Goal: Task Accomplishment & Management: Complete application form

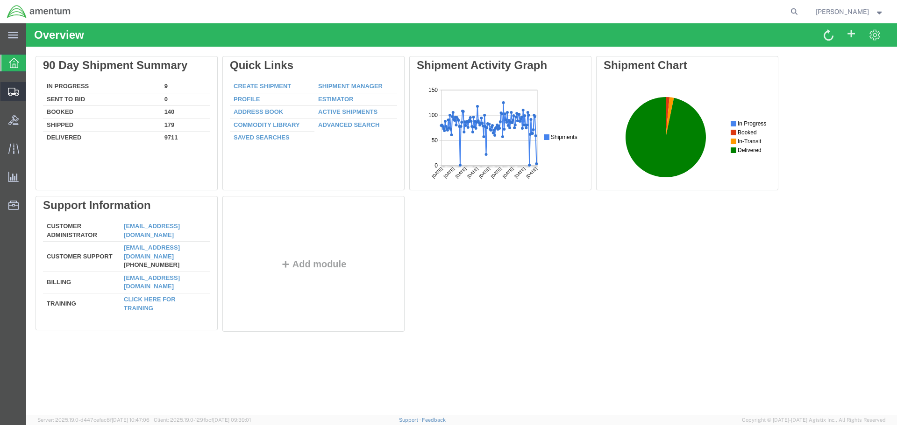
click at [0, 0] on span "Create Shipment" at bounding box center [0, 0] width 0 height 0
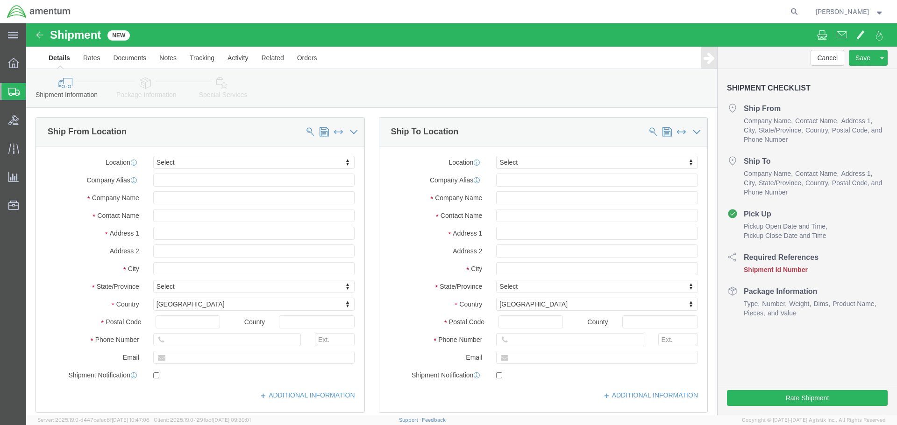
select select
type input "eja"
select select "49930"
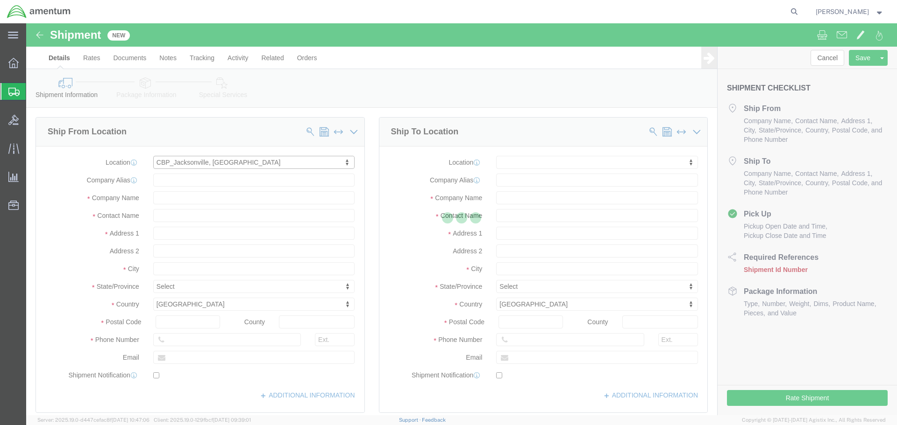
type input "Hangar 1002, [GEOGRAPHIC_DATA]"
type input "32212"
type input "[PHONE_NUMBER]"
type input "Amentum Services, Inc."
type input "[GEOGRAPHIC_DATA]"
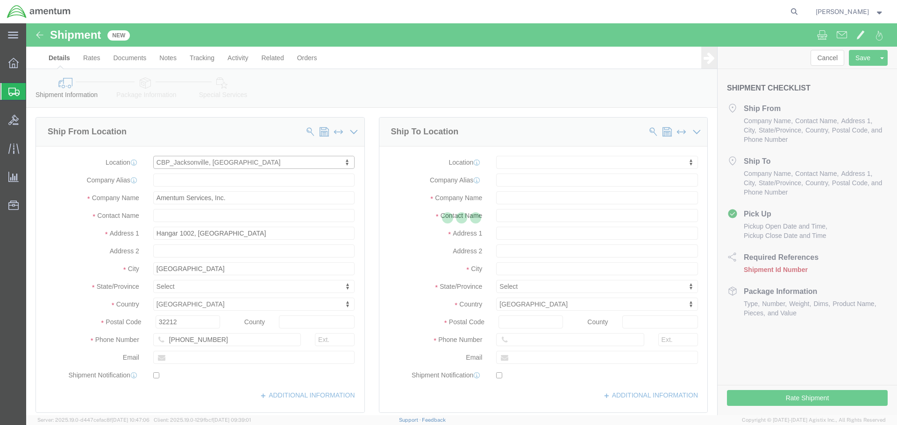
select select "FL"
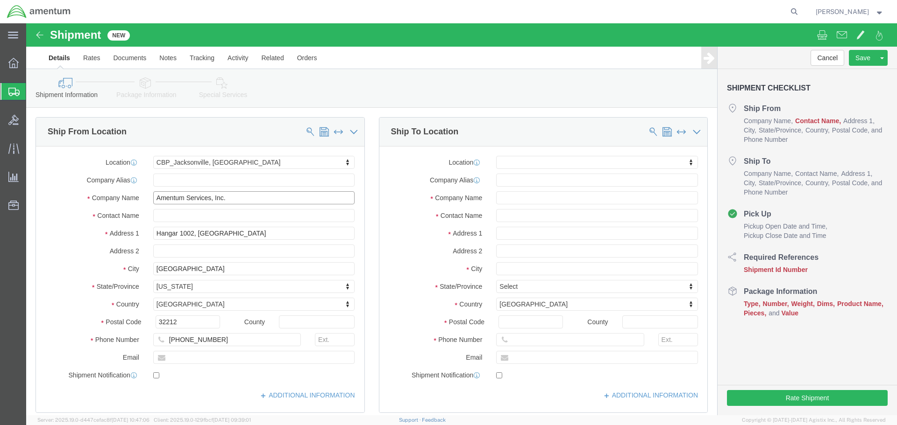
click input "Amentum Services, Inc."
click input "text"
type input "[PERSON_NAME]"
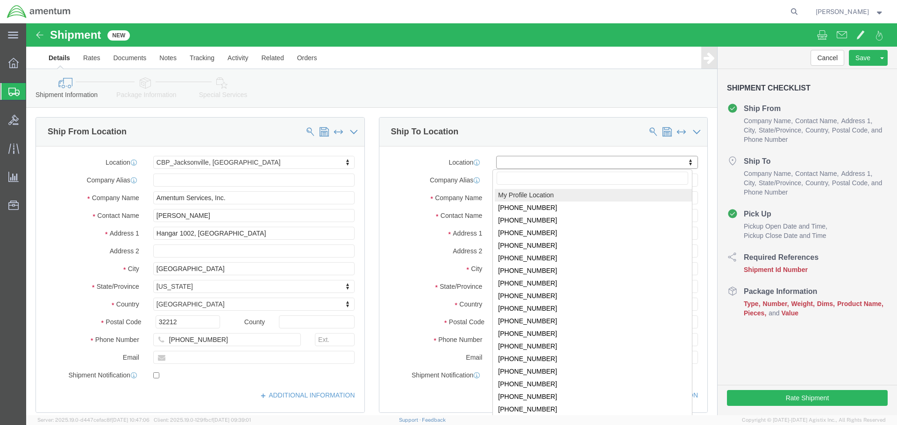
click div
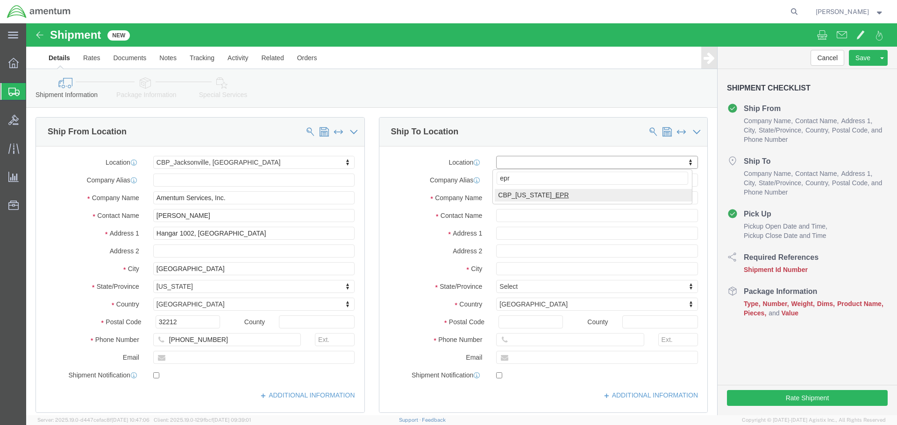
type input "epr"
select select "49933"
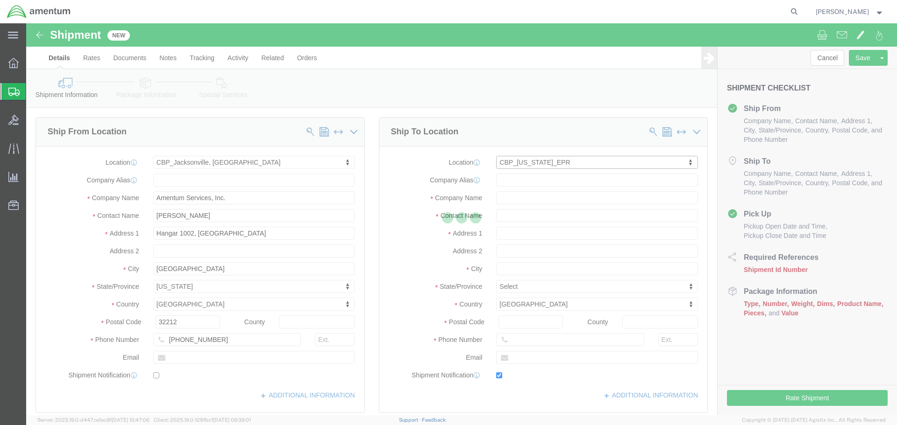
type input "[STREET_ADDRESS]"
type input "c/o Amentum Services, Inc."
select select "PR"
type input "00604"
type input "[PHONE_NUMBER]"
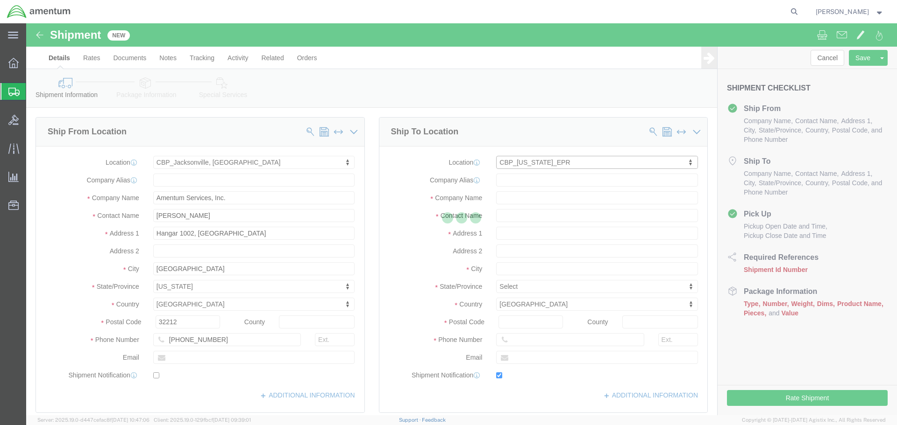
type input "[PERSON_NAME][EMAIL_ADDRESS][PERSON_NAME][DOMAIN_NAME]"
checkbox input "true"
type input "Amentum Services, Inc"
type input "[PERSON_NAME]"
type input "Aguadilla"
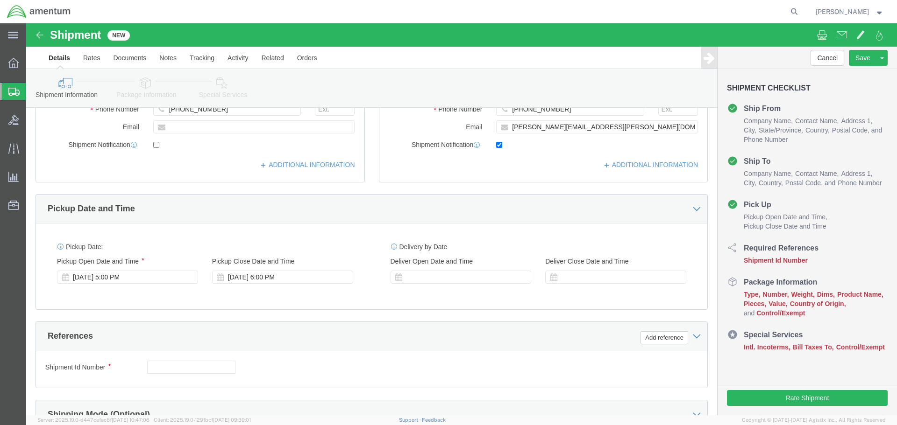
scroll to position [233, 0]
click div "[DATE] 5:00 PM"
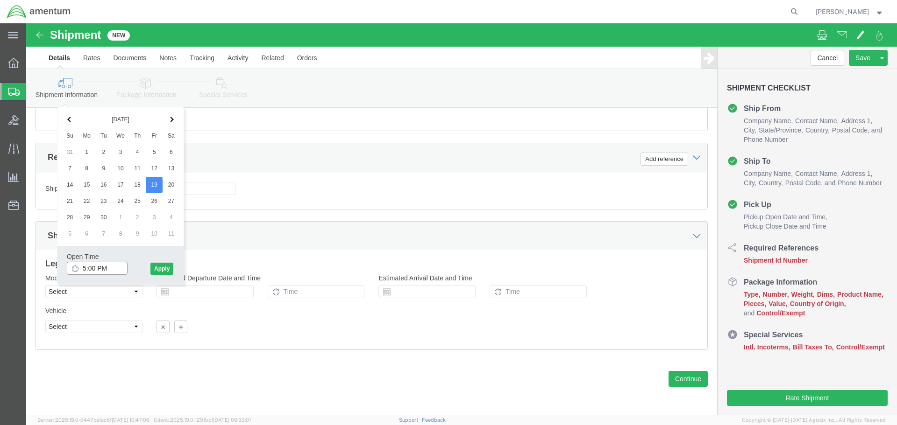
click input "5:00 PM"
type input "8:00 AM"
click button "Apply"
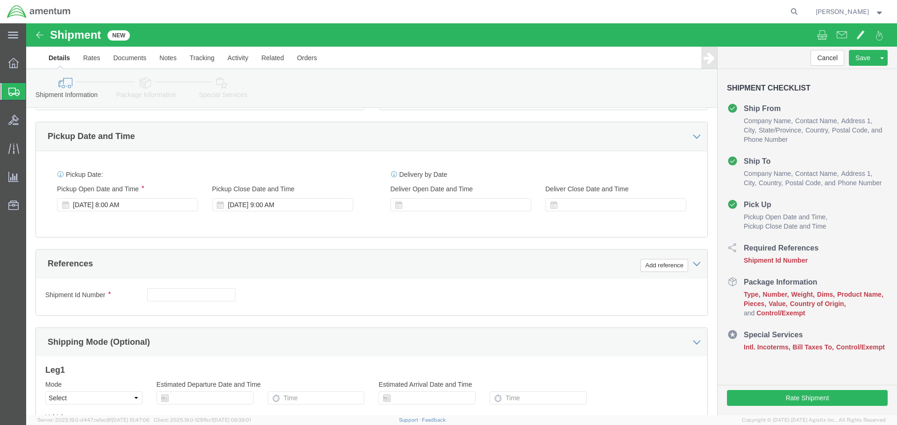
scroll to position [269, 0]
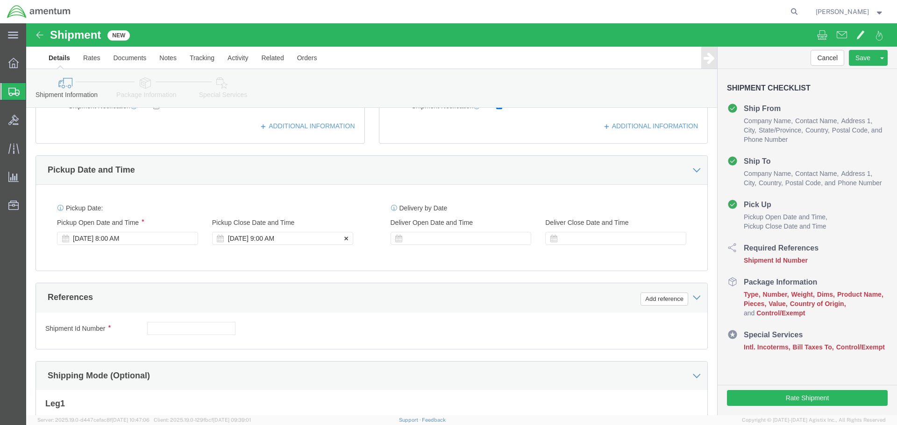
click div "[DATE] 9:00 AM"
type input "3:00 PM"
click button "Apply"
click button "Add reference"
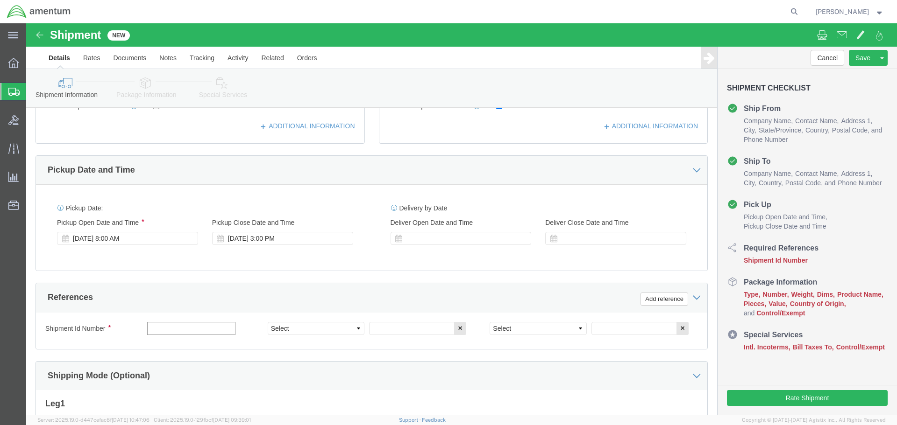
click input "text"
click div "Leg 1 Mode Select Air Less than Truckload Multi-Leg Ocean Freight Rail Small Pa…"
click input "text"
paste input "6118.03.03.2219.000.EJA.0000"
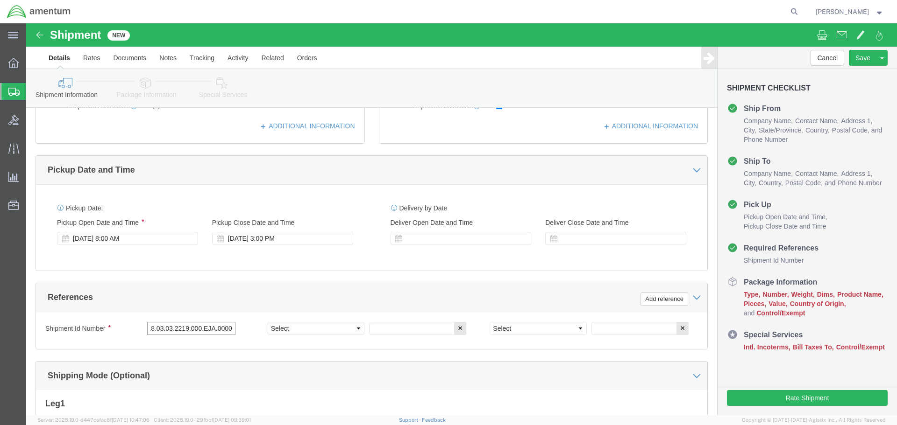
type input "6118.03.03.2219.000.EJA.0000"
click select "Select Account Type Activity ID Airline Appointment Number ASN Batch Request # …"
select select "CUSTREF"
click select "Select Account Type Activity ID Airline Appointment Number ASN Batch Request # …"
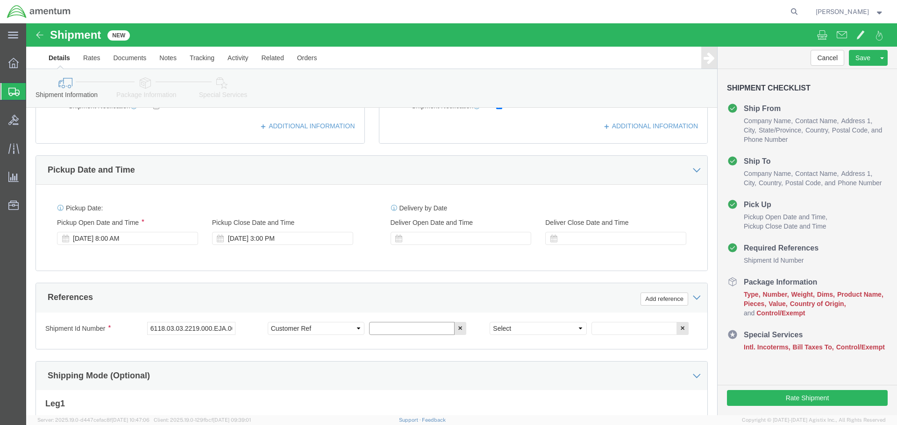
click input "text"
type input "cover"
click select "Select Account Type Activity ID Airline Appointment Number ASN Batch Request # …"
select select "DEPT"
click select "Select Account Type Activity ID Airline Appointment Number ASN Batch Request # …"
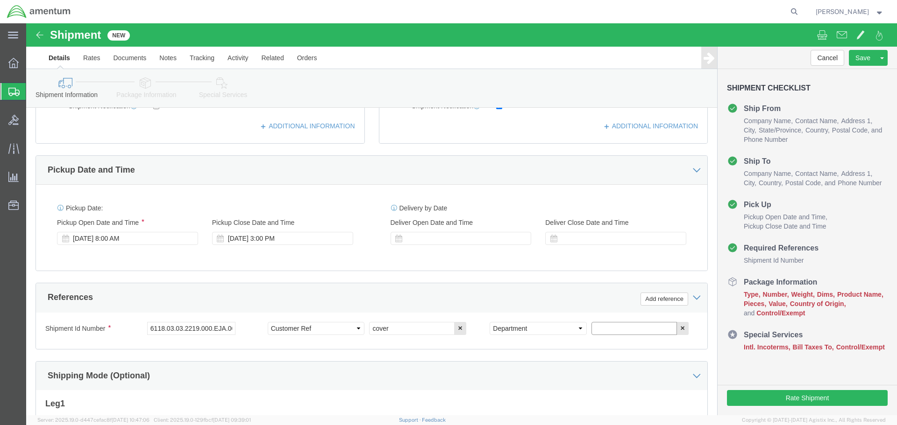
click input "text"
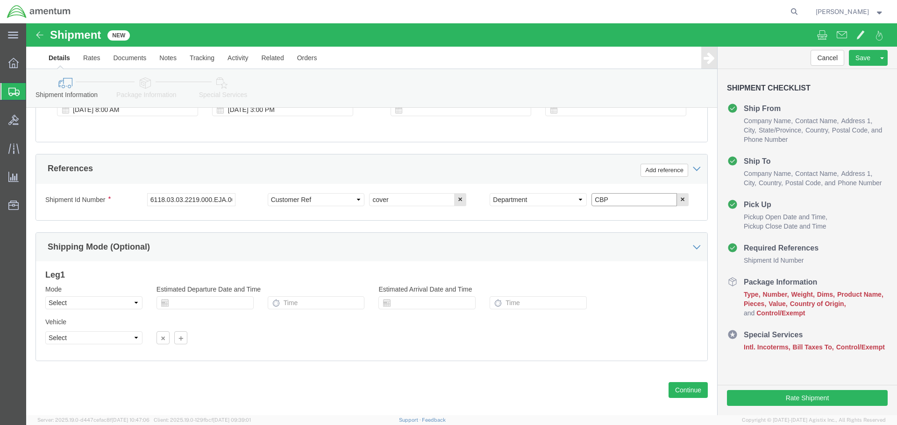
scroll to position [410, 0]
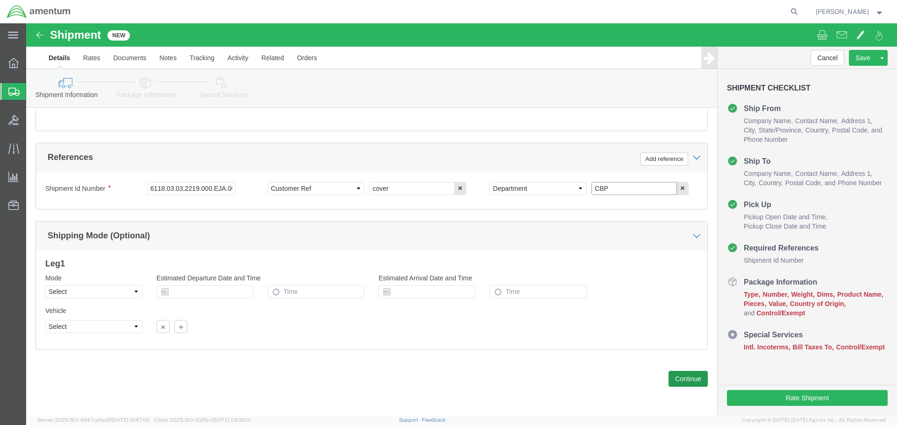
type input "CBP"
click button "Continue"
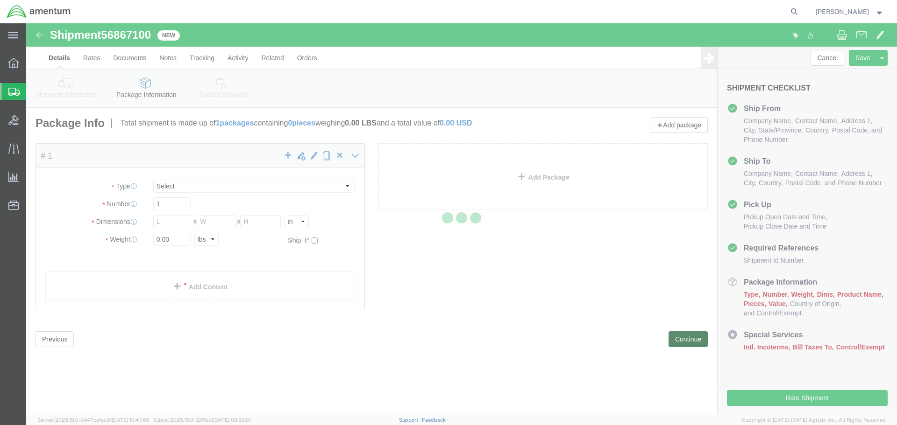
select select "CBOX"
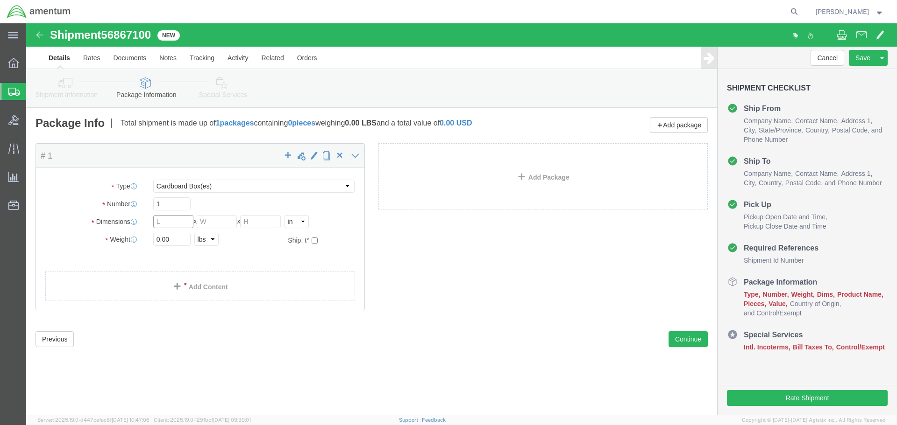
click input "text"
type input "12"
type input "11"
type input "3"
drag, startPoint x: 135, startPoint y: 214, endPoint x: 124, endPoint y: 216, distance: 11.8
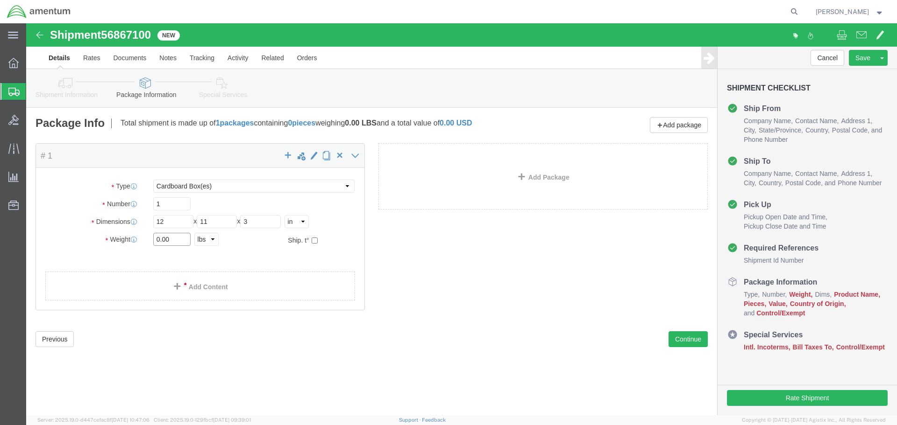
click div "0.00 Select kgs lbs"
type input "1.00"
click div "Package Type Select BCK Boxes Bale(s) Basket(s) Bolt(s) Bottle(s) Buckets Bulk …"
click link "Add Content"
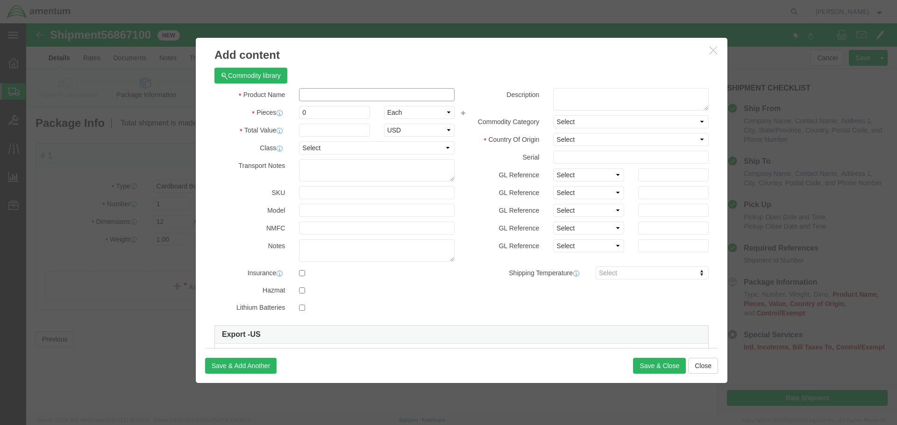
click input "text"
type input "COVER"
drag, startPoint x: 288, startPoint y: 87, endPoint x: 262, endPoint y: 87, distance: 26.1
click div "Pieces 0 Select Bag Barrels 100Board Feet Bottle Box Blister Pack Carats Can Ca…"
click input "text"
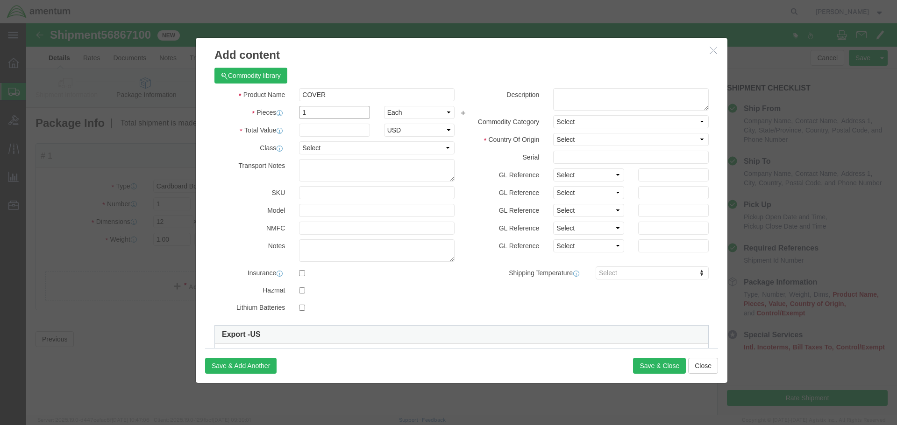
drag, startPoint x: 288, startPoint y: 92, endPoint x: 263, endPoint y: 92, distance: 24.7
click div "Pieces 1 Select Bag Barrels 100Board Feet Bottle Box Blister Pack Carats Can Ca…"
type input "4"
click input "text"
type input "96.44"
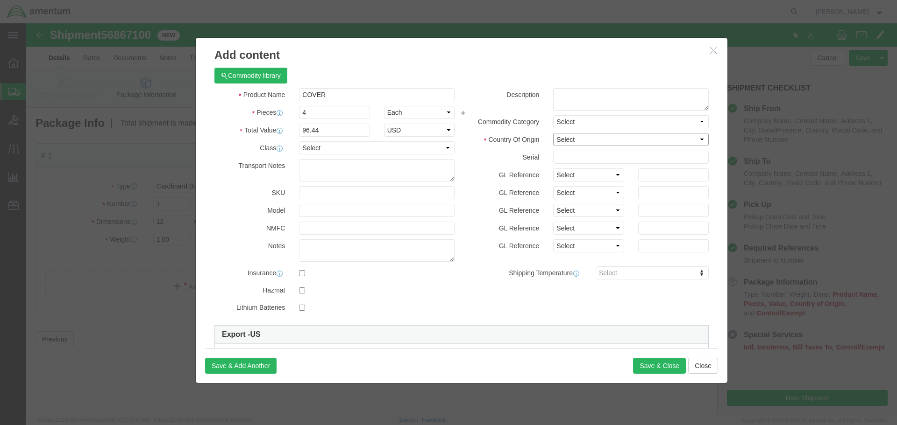
click select "Select [GEOGRAPHIC_DATA] [GEOGRAPHIC_DATA] [GEOGRAPHIC_DATA] [GEOGRAPHIC_DATA] …"
select select "US"
click select "Select [GEOGRAPHIC_DATA] [GEOGRAPHIC_DATA] [GEOGRAPHIC_DATA] [GEOGRAPHIC_DATA] …"
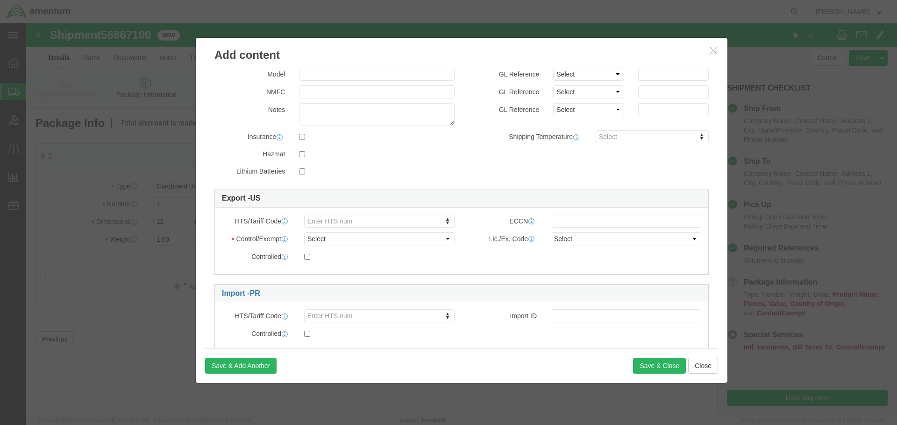
scroll to position [140, 0]
click select "Select ATF BIS DEA EPA FDA FTR ITAR OFAC Other (OPA)"
select select "FTR"
click select "Select ATF BIS DEA EPA FDA FTR ITAR OFAC Other (OPA)"
click select "Select 30.2(d)(2) 30.36 30.37(a) 30.37(f) 30.37(g) 30.37(h) 30.37(i) 30.37(j) 3…"
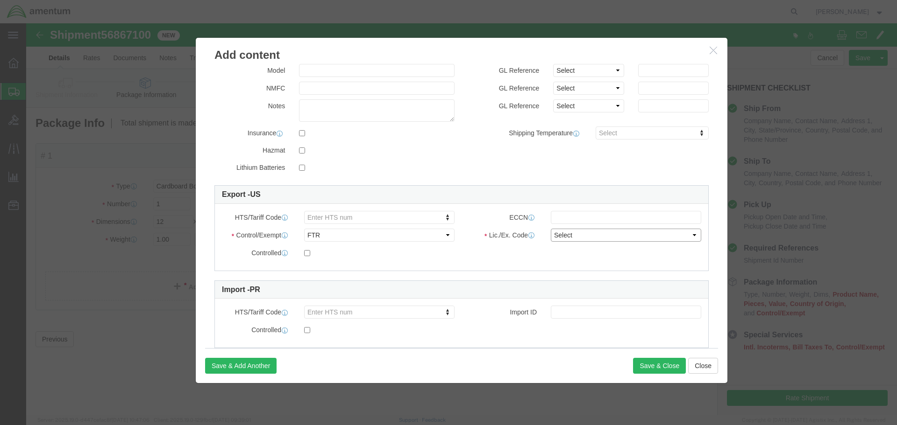
select select "30.37(a)"
click select "Select 30.2(d)(2) 30.36 30.37(a) 30.37(f) 30.37(g) 30.37(h) 30.37(i) 30.37(j) 3…"
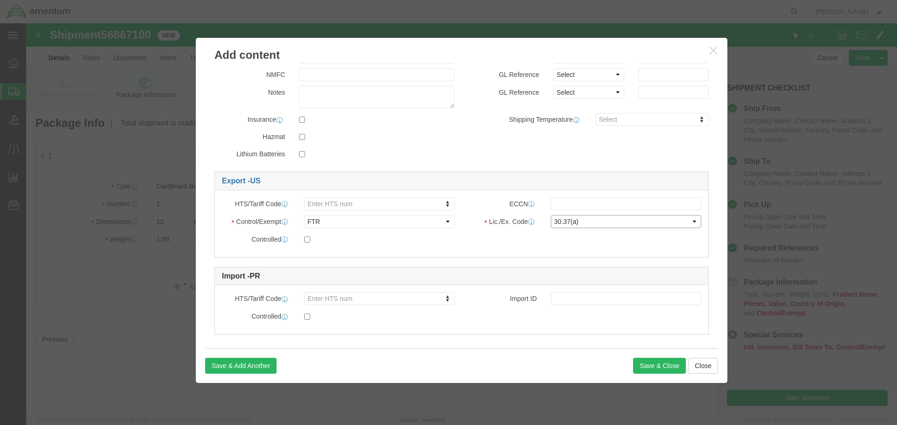
scroll to position [161, 0]
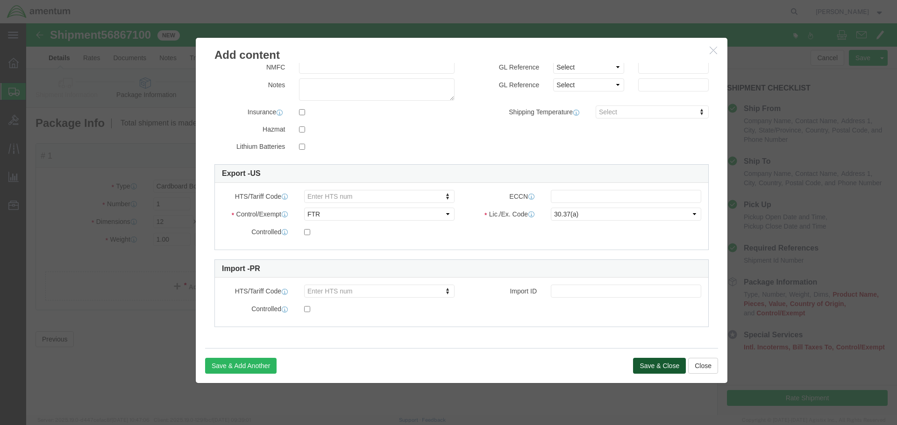
click button "Save & Close"
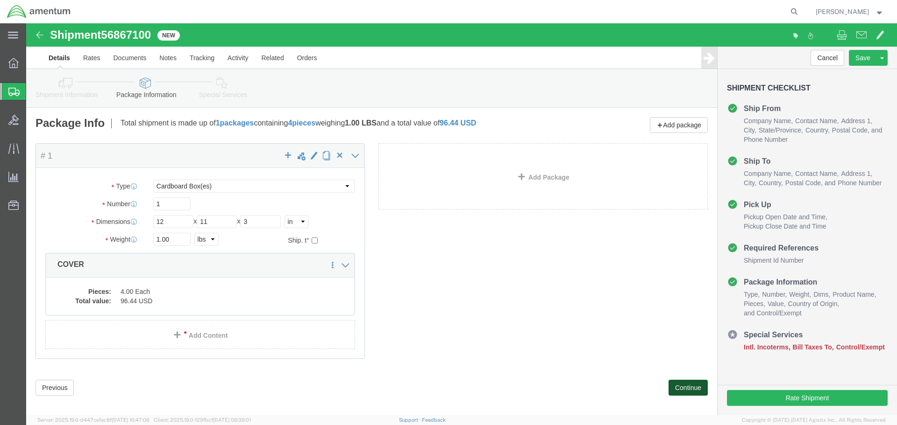
click button "Continue"
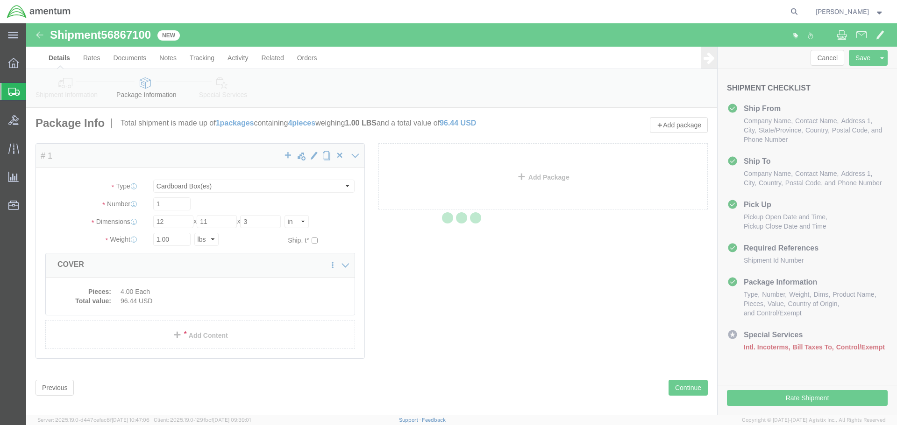
select select
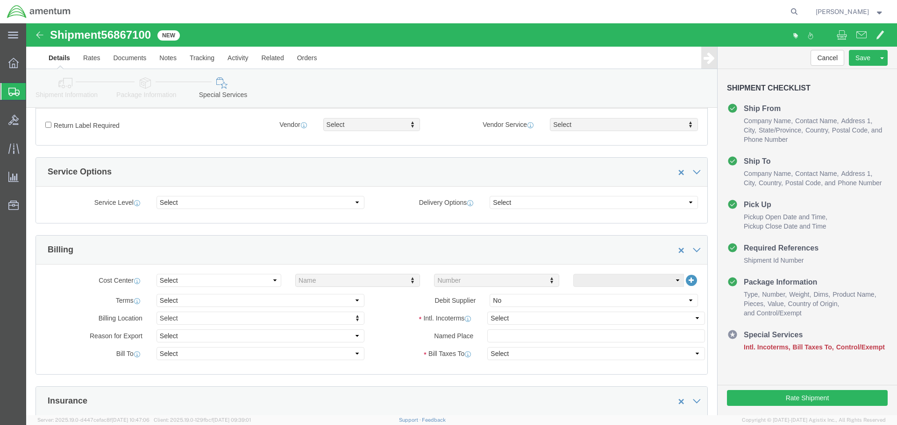
scroll to position [327, 0]
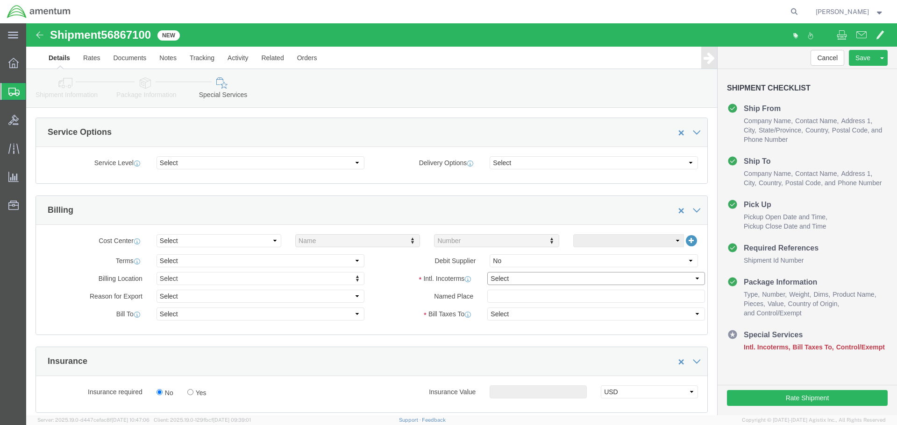
click select "Select Carriage Insurance Paid Carriage Paid To Cost and Freight Cost Insurance…"
select select "DAP"
click select "Select Carriage Insurance Paid Carriage Paid To Cost and Freight Cost Insurance…"
select select "SHIP"
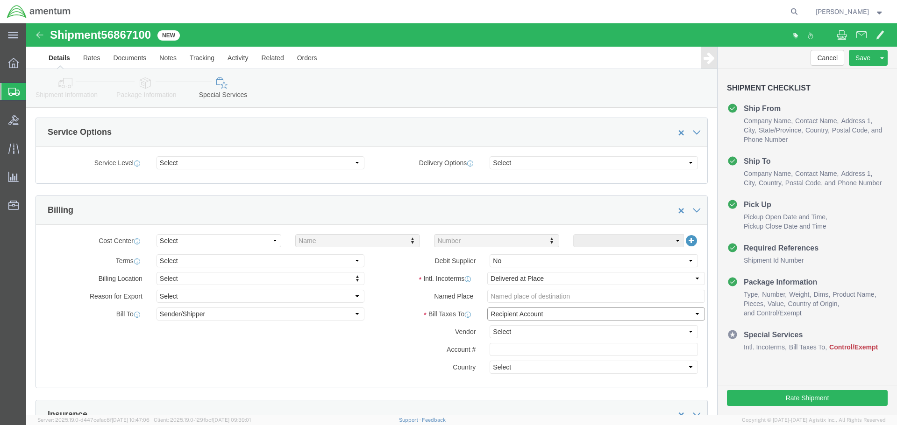
click select "Select Recipient Account Sender/Shipper Third Party Account"
select select "SHIP"
click select "Select Recipient Account Sender/Shipper Third Party Account"
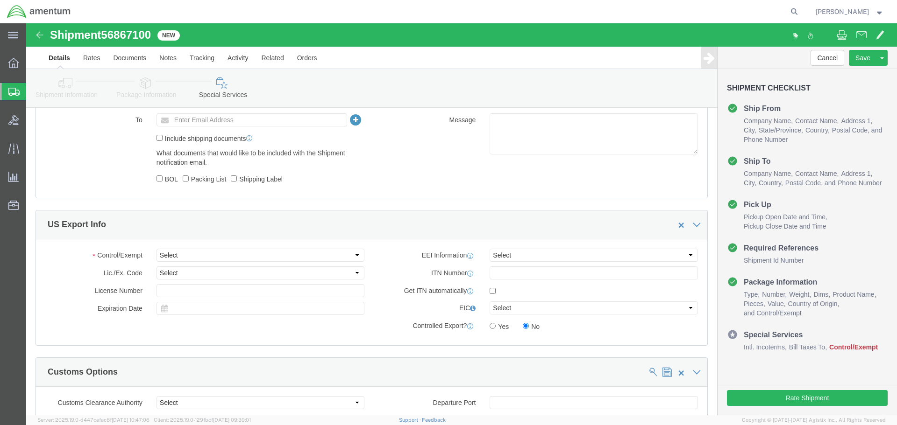
scroll to position [700, 0]
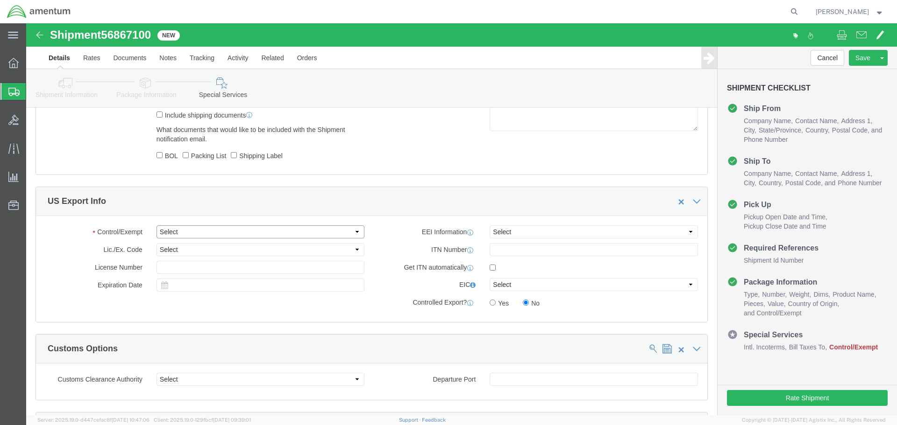
click select "Select ATF BIS DEA EPA FDA FTR ITAR OFAC Other (OPA)"
select select "FTR"
click select "Select ATF BIS DEA EPA FDA FTR ITAR OFAC Other (OPA)"
click select "Select 30.2(d)(2) 30.36 30.37(a) 30.37(f) 30.37(g) 30.37(h) 30.37(i) 30.37(j) 3…"
select select "30.37(a)"
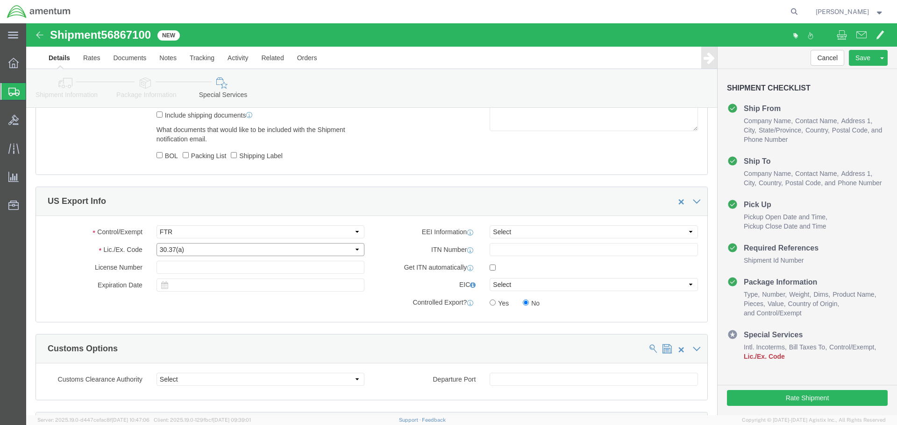
click select "Select 30.2(d)(2) 30.36 30.37(a) 30.37(f) 30.37(g) 30.37(h) 30.37(i) 30.37(j) 3…"
click select "Select AES-Direct EEI Carrier File EEI EEI Exempt"
click div "To Enter Email Address Include shipping documents What documents that would lik…"
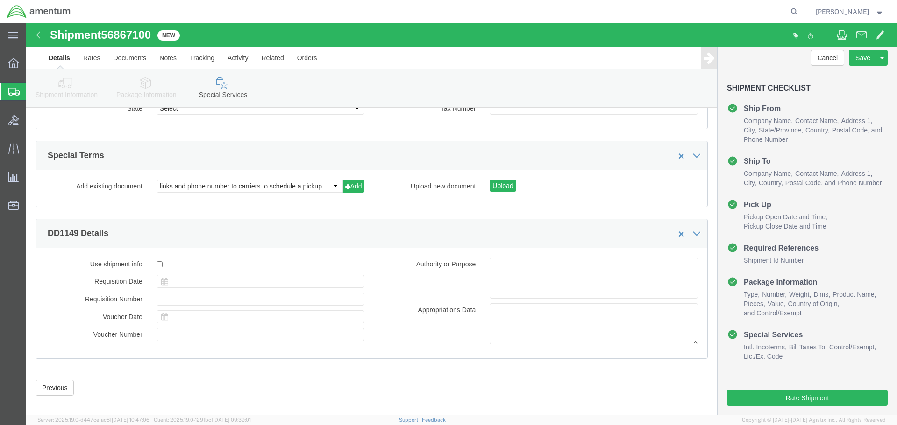
scroll to position [1332, 0]
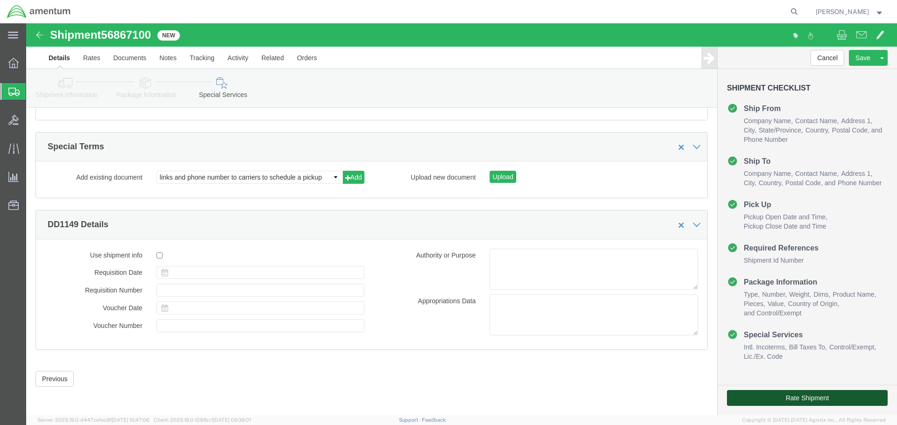
click button "Rate Shipment"
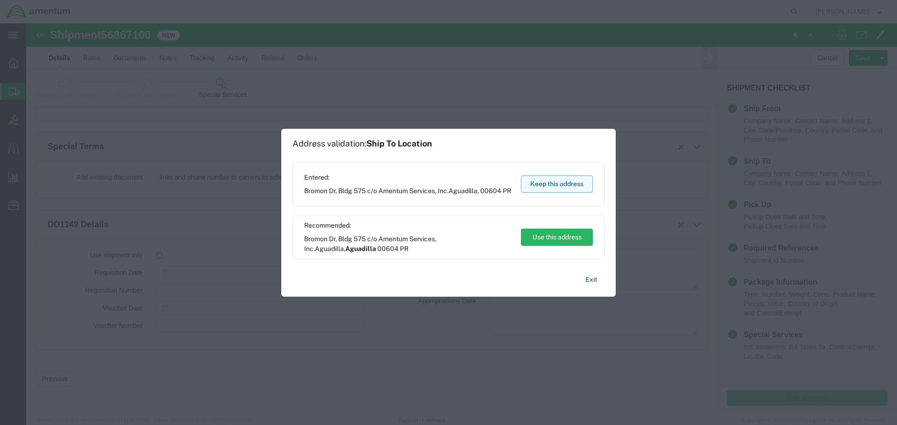
click at [547, 186] on button "Keep this address" at bounding box center [557, 184] width 72 height 17
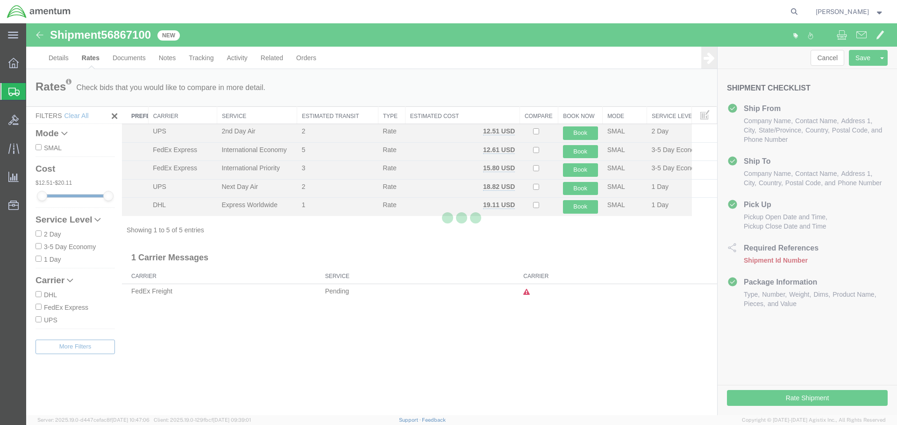
scroll to position [0, 0]
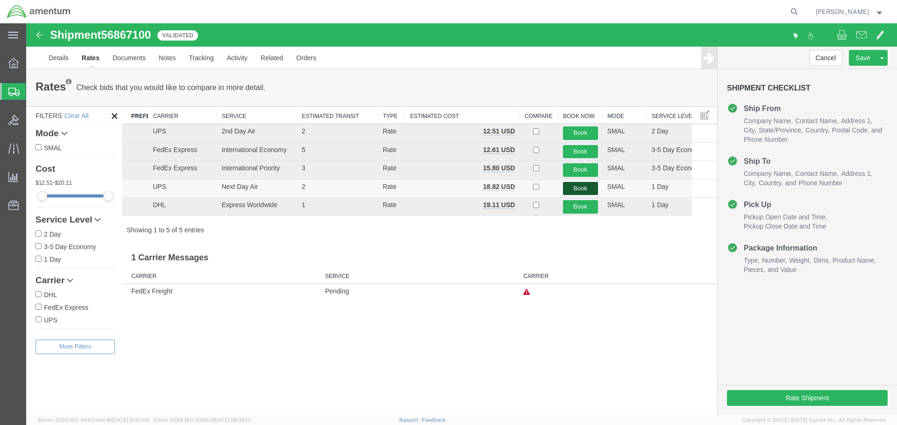
click at [582, 188] on button "Book" at bounding box center [580, 189] width 35 height 14
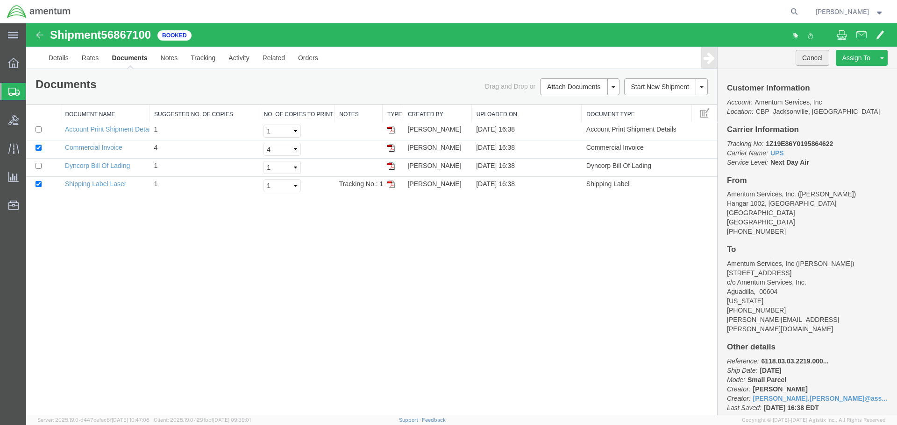
click at [813, 54] on button "Cancel" at bounding box center [812, 58] width 34 height 16
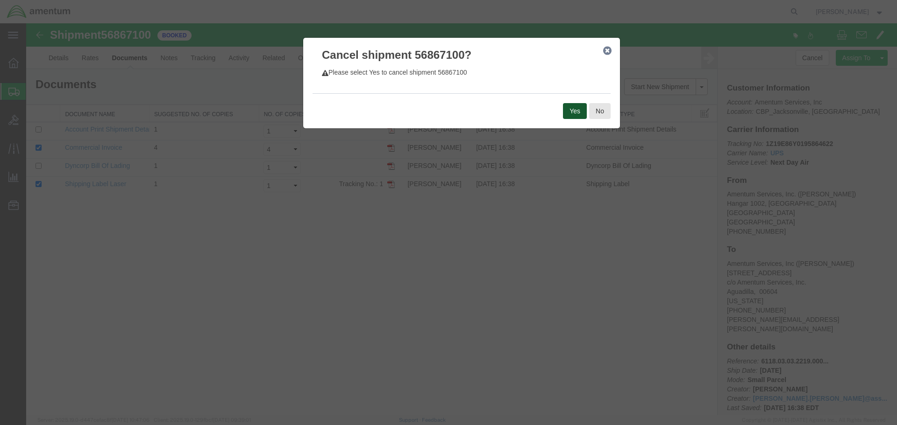
click at [575, 112] on button "Yes" at bounding box center [575, 111] width 24 height 16
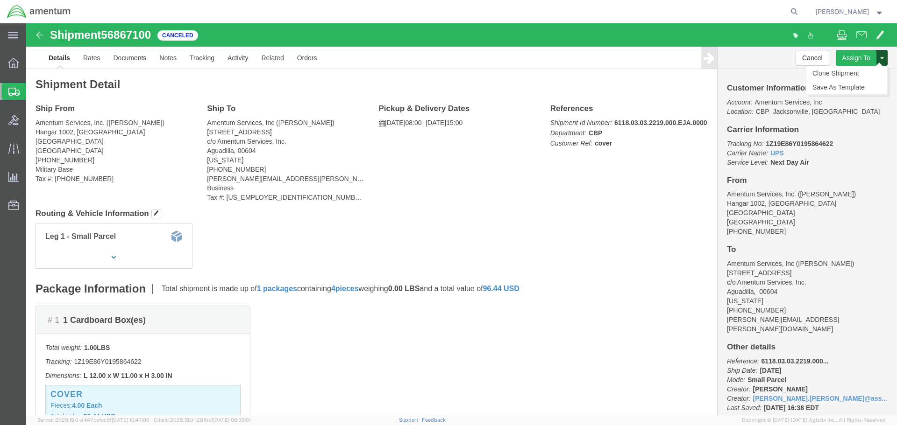
click button
click link "Clone Shipment"
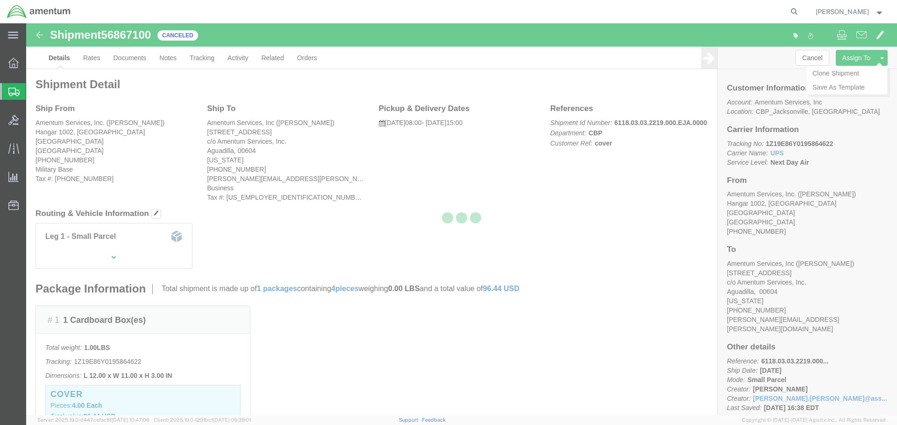
select select "49930"
select select "49933"
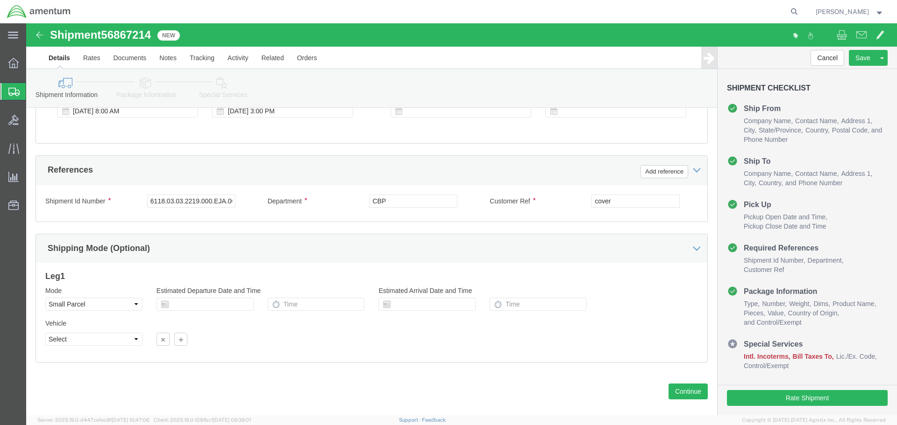
scroll to position [410, 0]
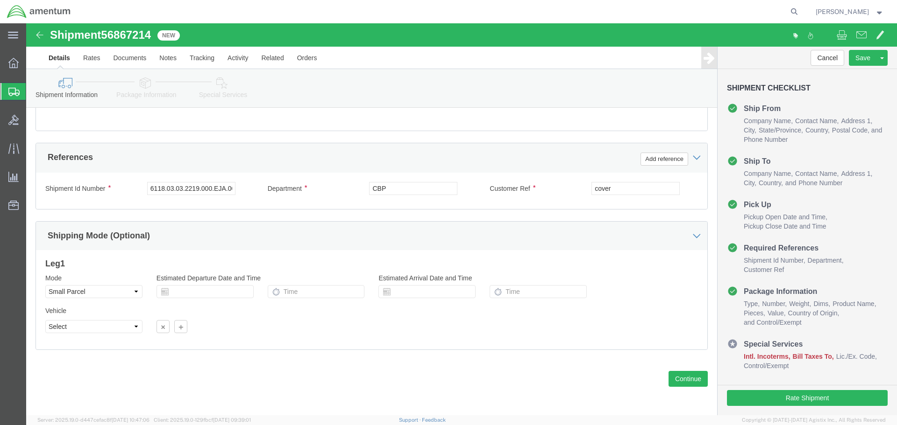
click div "Previous Continue"
click button "Continue"
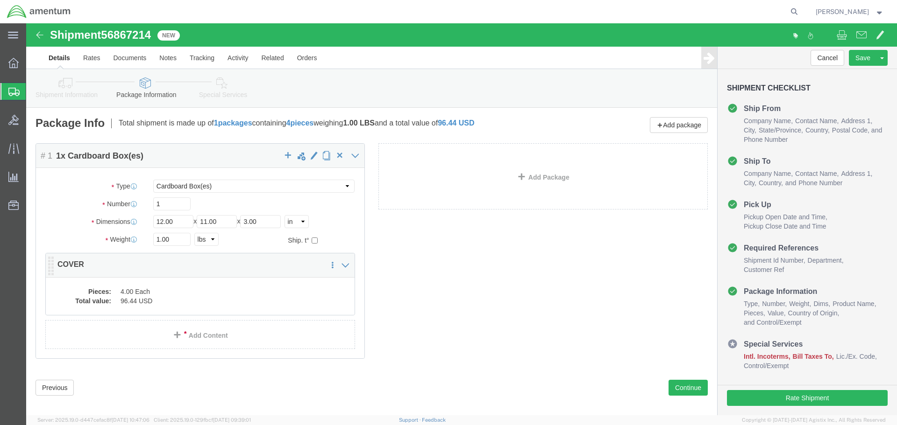
click dd "96.44 USD"
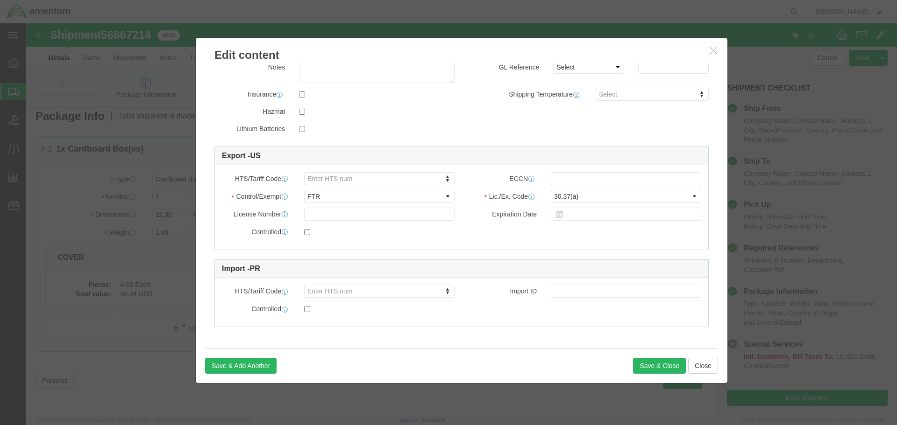
scroll to position [9, 0]
click button "Save & Close"
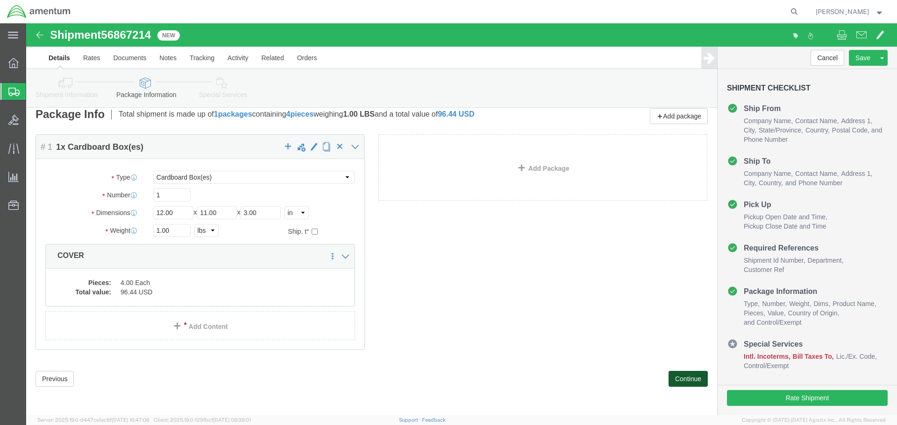
click button "Continue"
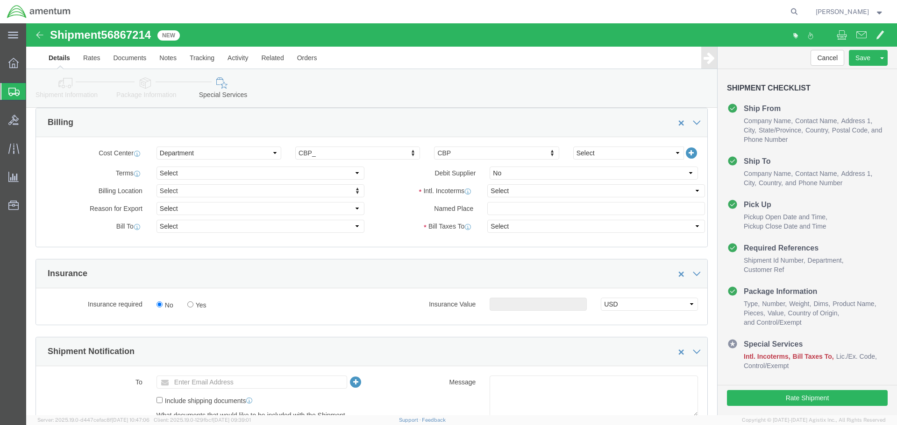
scroll to position [429, 0]
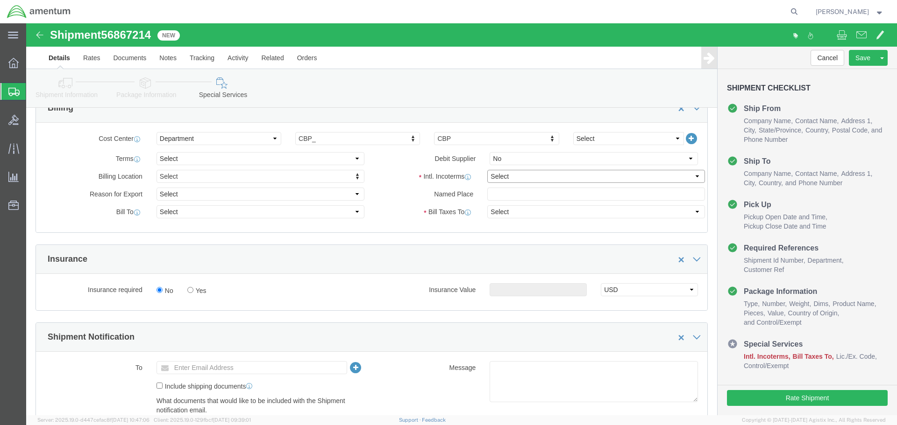
click select "Select Carriage Insurance Paid Carriage Paid To Cost and Freight Cost Insurance…"
select select "DAP"
click select "Select Carriage Insurance Paid Carriage Paid To Cost and Freight Cost Insurance…"
select select "SHIP"
select select "RCPN"
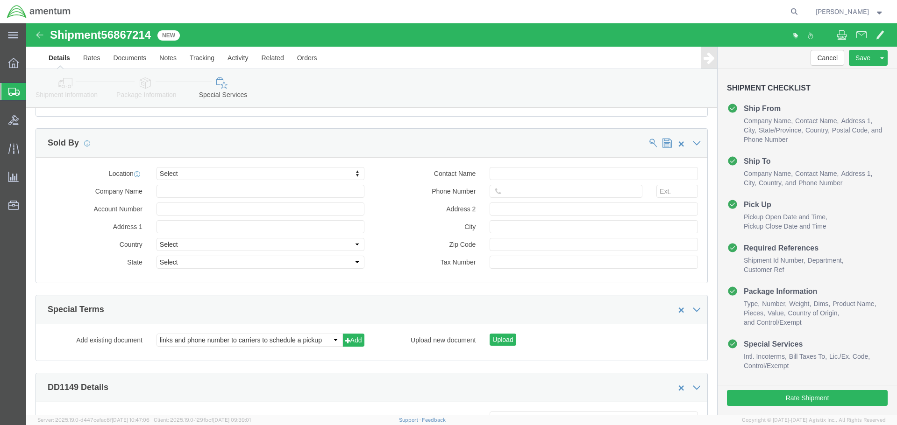
scroll to position [1223, 0]
click button "Rate Shipment"
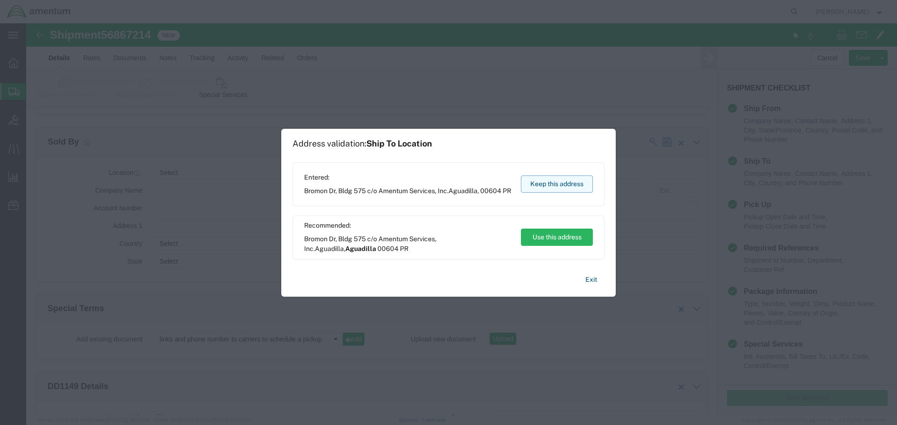
click at [546, 179] on button "Keep this address" at bounding box center [557, 184] width 72 height 17
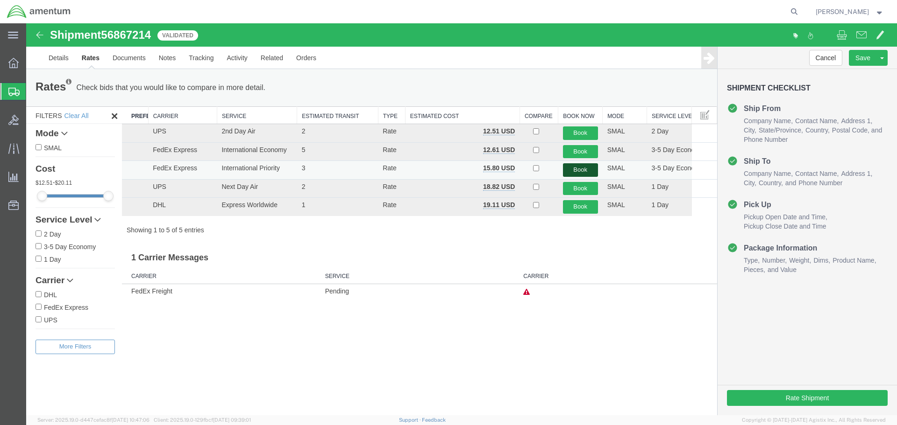
click at [582, 171] on button "Book" at bounding box center [580, 170] width 35 height 14
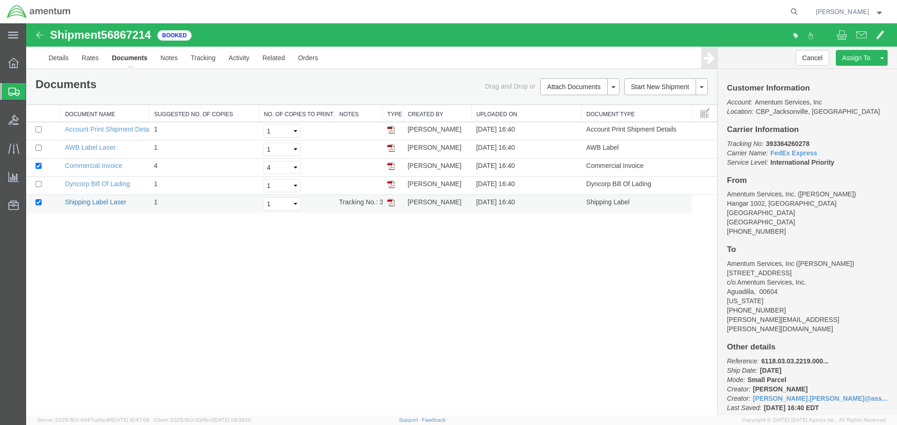
click at [92, 204] on link "Shipping Label Laser" at bounding box center [96, 201] width 62 height 7
click at [96, 146] on link "AWB Label Laser" at bounding box center [90, 147] width 50 height 7
